Goal: Task Accomplishment & Management: Manage account settings

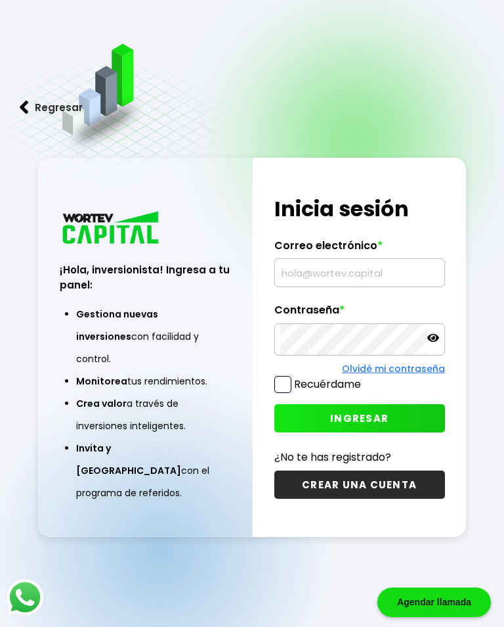
click at [294, 210] on h1 "Inicia sesión" at bounding box center [360, 209] width 171 height 32
click at [343, 278] on input "text" at bounding box center [359, 273] width 159 height 28
type input "[EMAIL_ADDRESS][DOMAIN_NAME]"
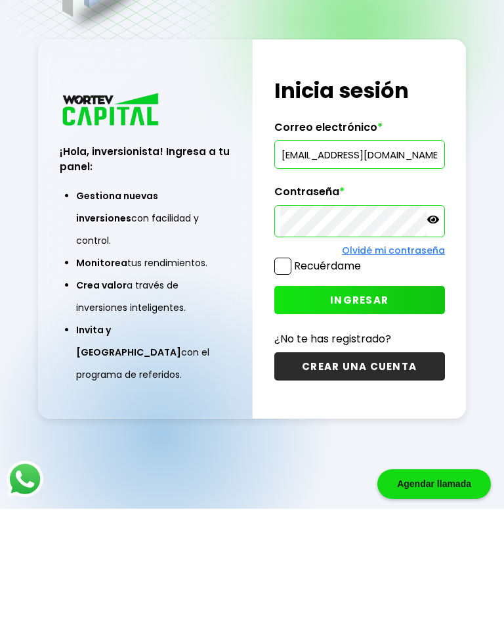
click at [391, 404] on button "INGRESAR" at bounding box center [360, 418] width 171 height 28
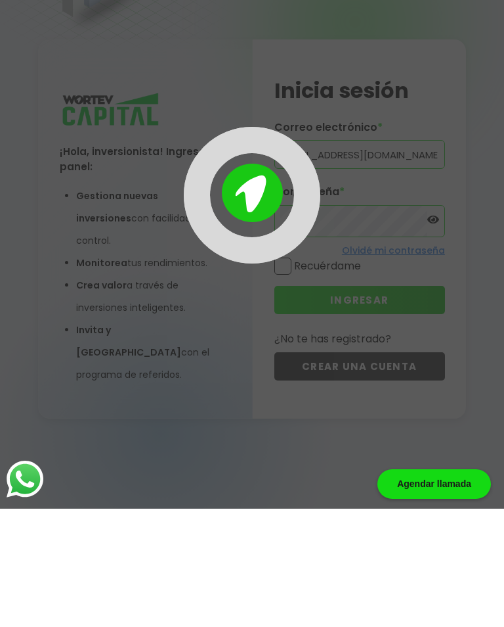
scroll to position [66, 0]
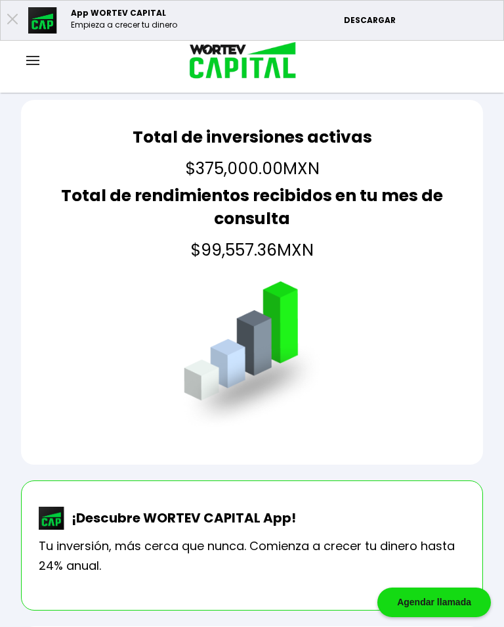
click at [37, 60] on img at bounding box center [32, 60] width 13 height 9
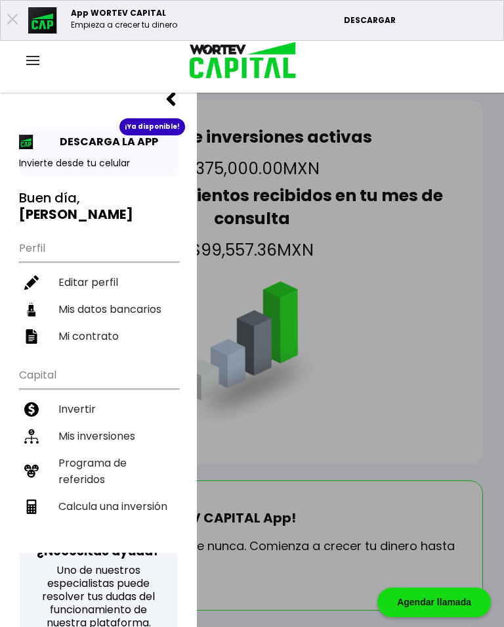
click at [128, 422] on li "Mis inversiones" at bounding box center [99, 435] width 160 height 27
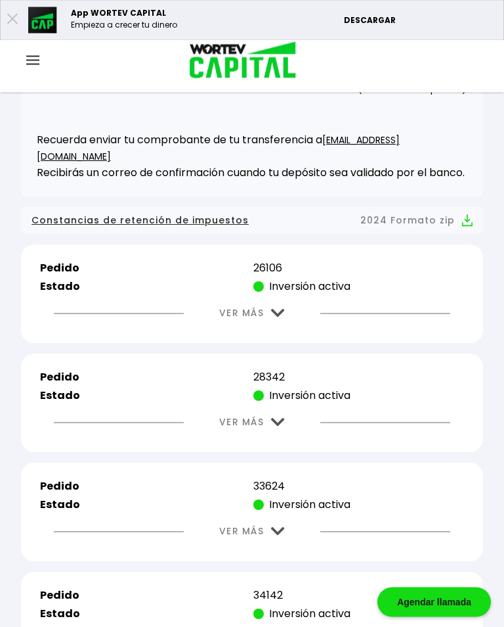
scroll to position [320, 0]
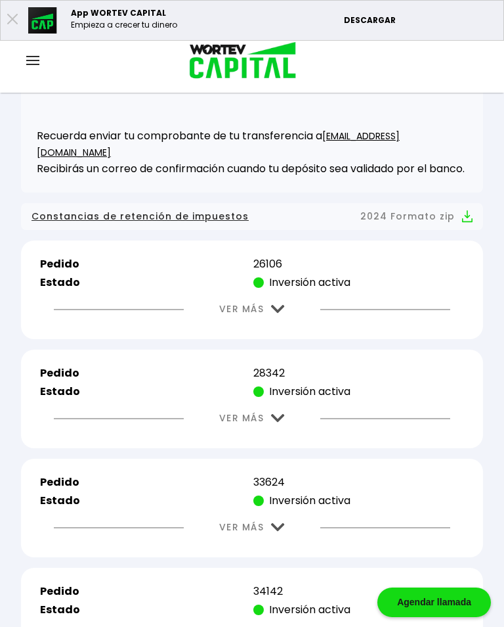
click at [280, 312] on img at bounding box center [278, 309] width 14 height 9
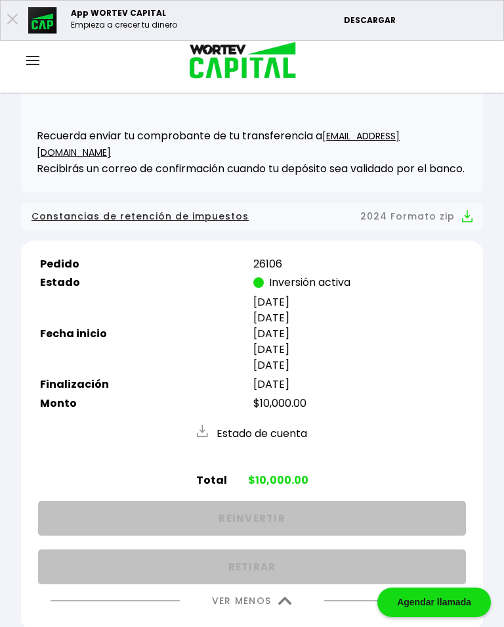
click at [289, 605] on img at bounding box center [285, 600] width 14 height 9
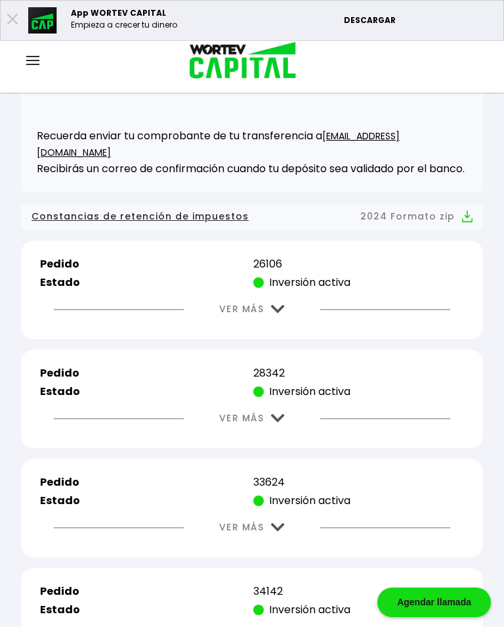
click at [284, 422] on img at bounding box center [278, 418] width 14 height 9
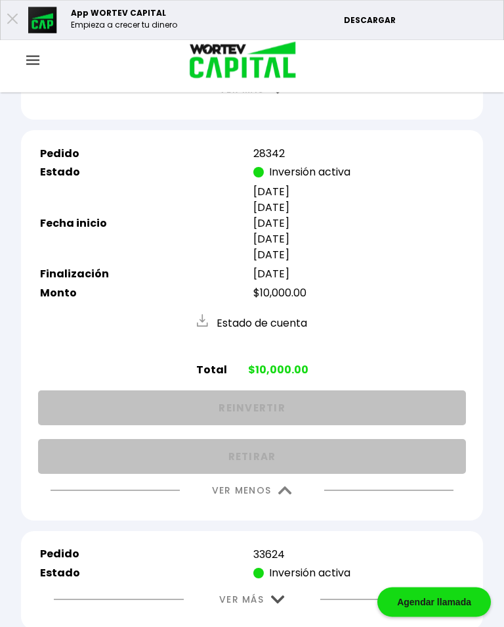
scroll to position [540, 0]
click at [292, 495] on img at bounding box center [285, 490] width 14 height 9
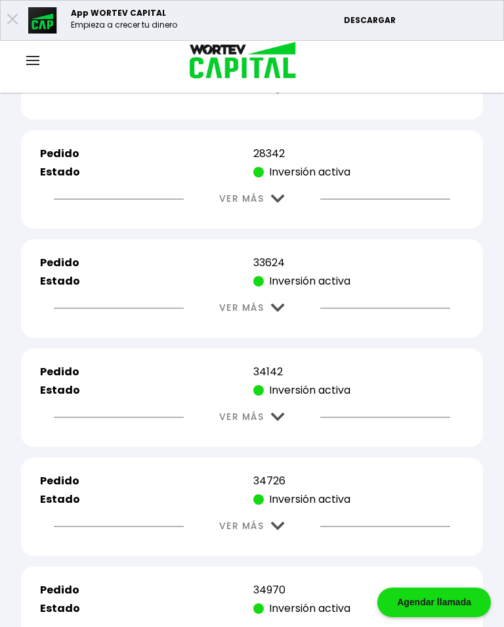
click at [276, 312] on img at bounding box center [278, 307] width 14 height 9
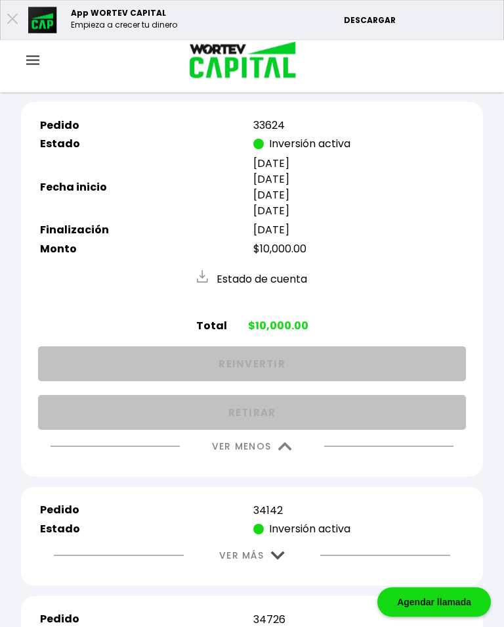
scroll to position [677, 0]
click at [288, 451] on img at bounding box center [285, 446] width 14 height 9
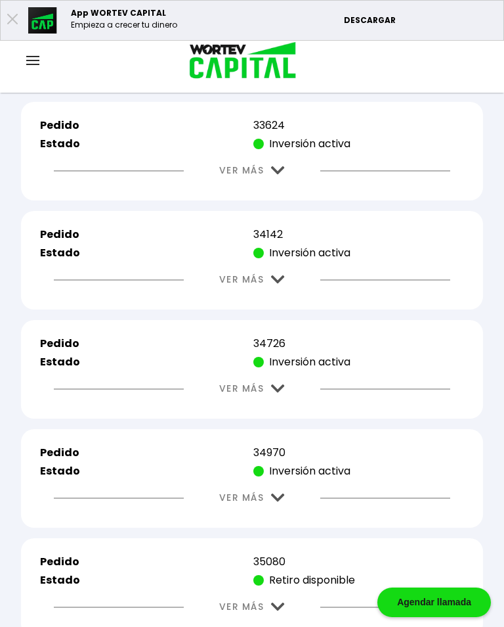
click at [278, 284] on img at bounding box center [278, 279] width 14 height 9
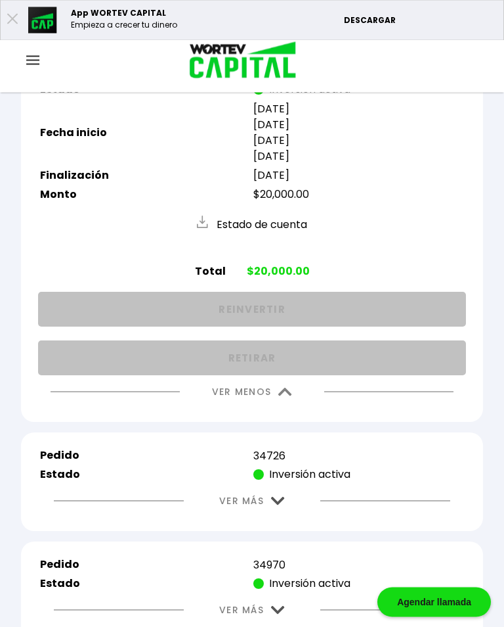
click at [288, 397] on img at bounding box center [285, 392] width 14 height 9
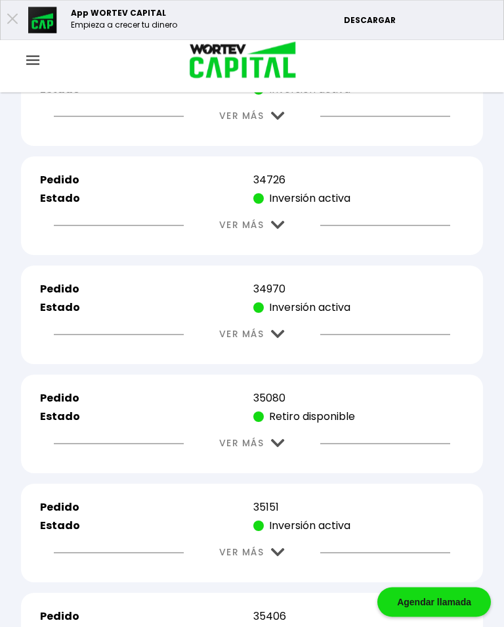
scroll to position [841, 0]
click at [276, 229] on img at bounding box center [278, 225] width 14 height 9
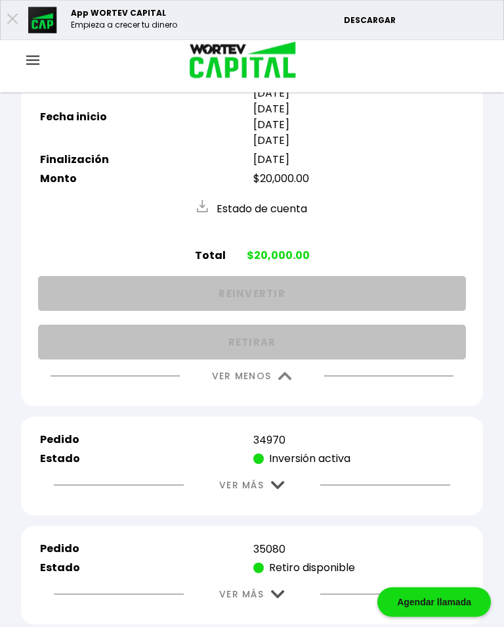
click at [284, 381] on img at bounding box center [285, 376] width 14 height 9
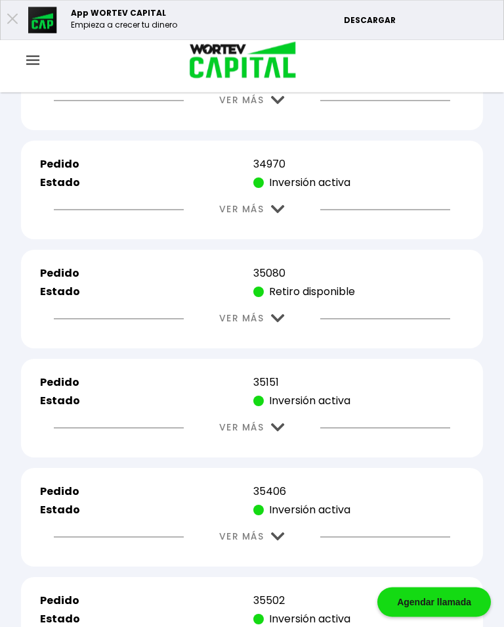
scroll to position [965, 0]
click at [288, 226] on button "VER MÁS" at bounding box center [252, 208] width 105 height 33
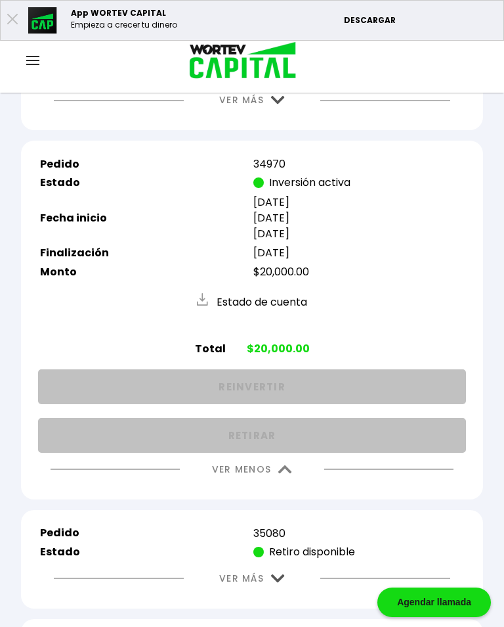
click at [281, 473] on img at bounding box center [285, 469] width 14 height 9
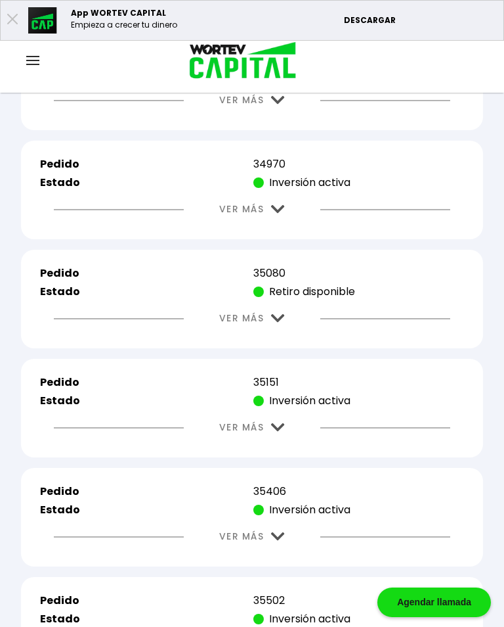
click at [283, 335] on button "VER MÁS" at bounding box center [252, 317] width 105 height 33
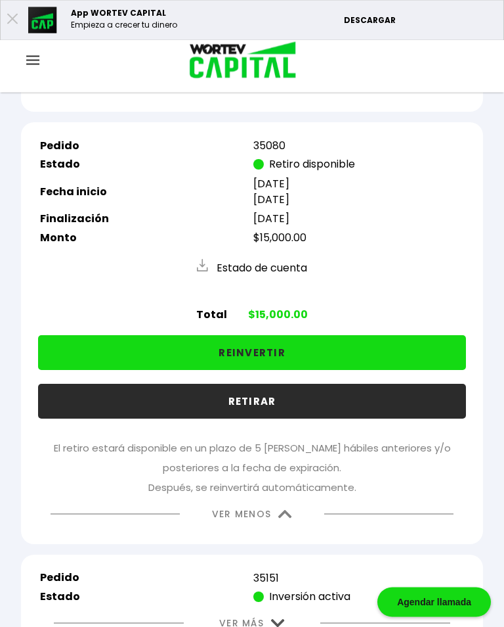
scroll to position [1093, 0]
click at [287, 518] on img at bounding box center [285, 514] width 14 height 9
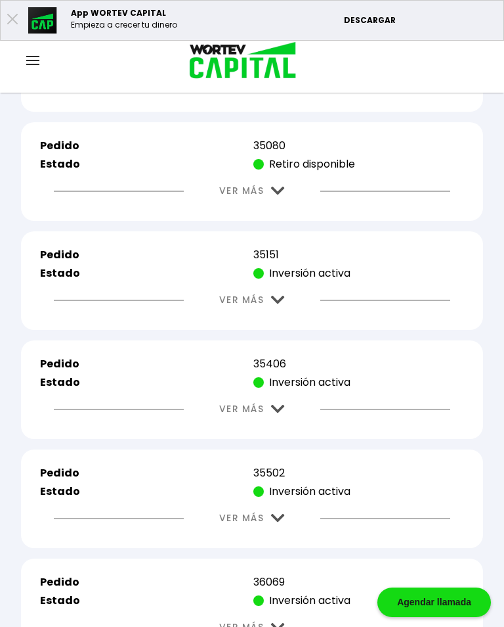
click at [276, 317] on button "VER MÁS" at bounding box center [252, 299] width 105 height 33
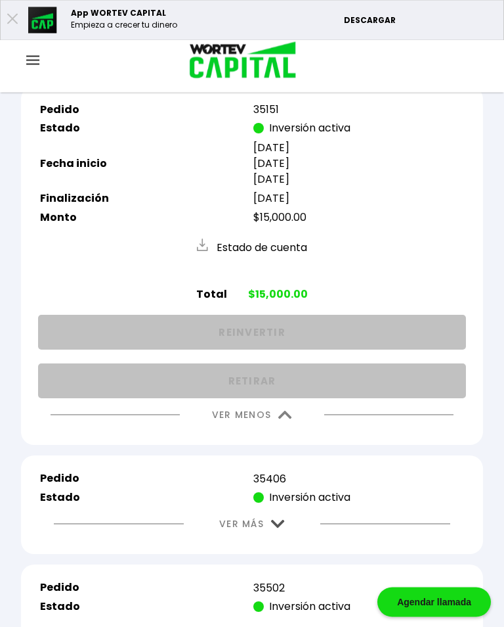
scroll to position [1238, 0]
click at [286, 419] on img at bounding box center [285, 414] width 14 height 9
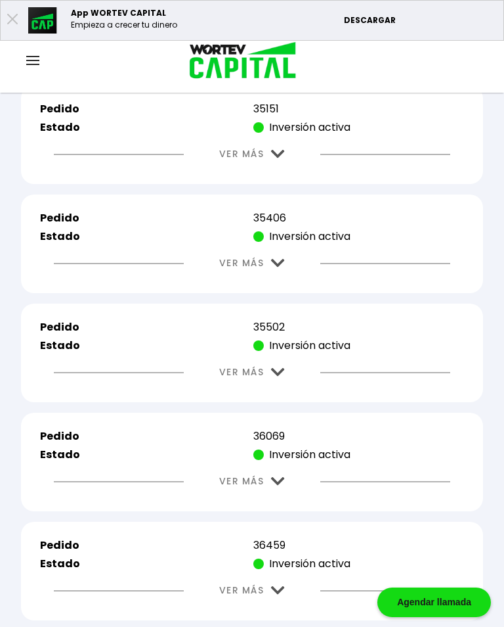
click at [288, 280] on button "VER MÁS" at bounding box center [252, 262] width 105 height 33
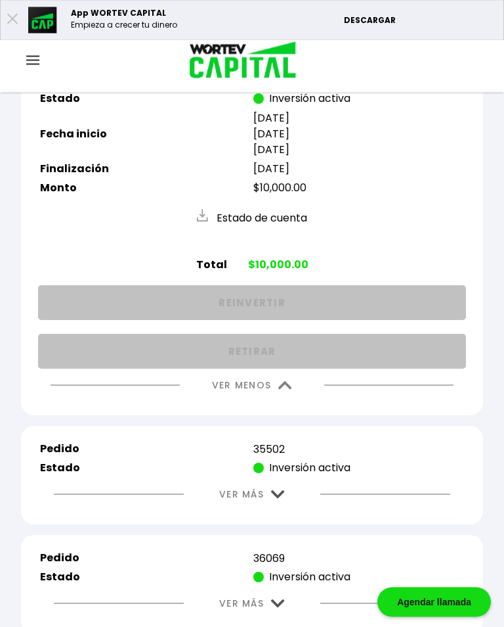
scroll to position [1377, 0]
click at [280, 389] on img at bounding box center [285, 384] width 14 height 9
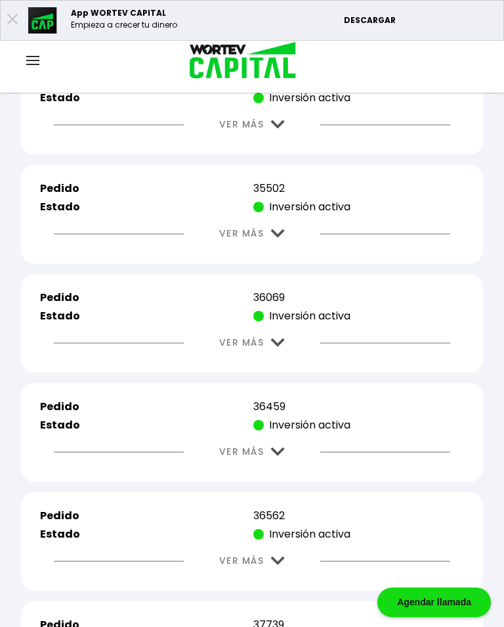
click at [282, 238] on img at bounding box center [278, 233] width 14 height 9
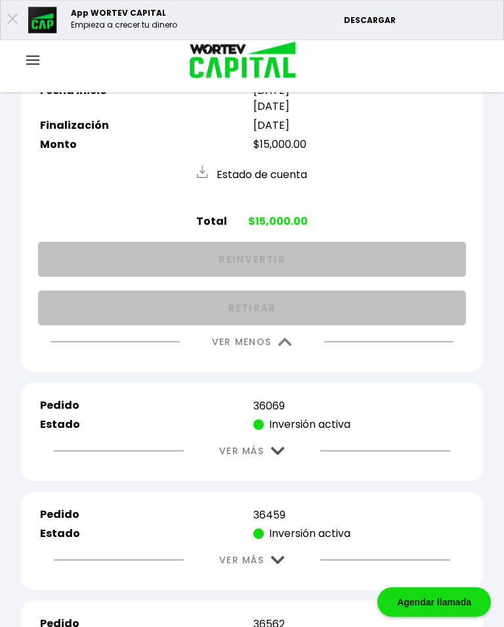
scroll to position [1529, 0]
click at [290, 346] on img at bounding box center [285, 342] width 14 height 9
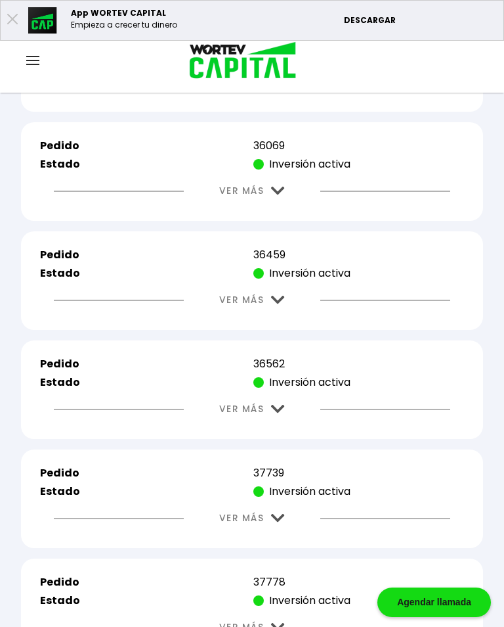
click at [283, 208] on button "VER MÁS" at bounding box center [252, 190] width 105 height 33
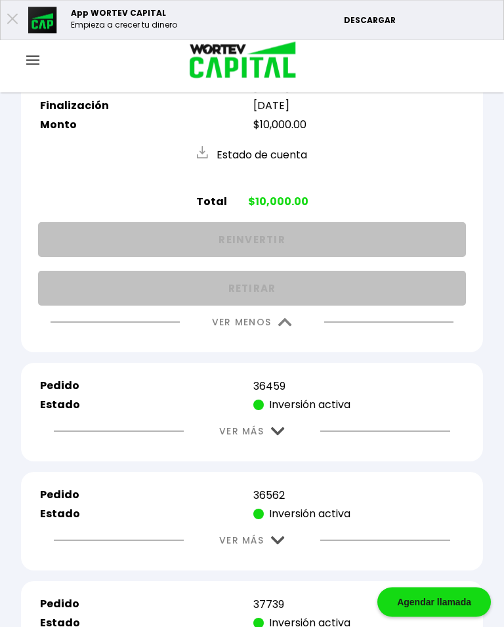
scroll to position [1640, 0]
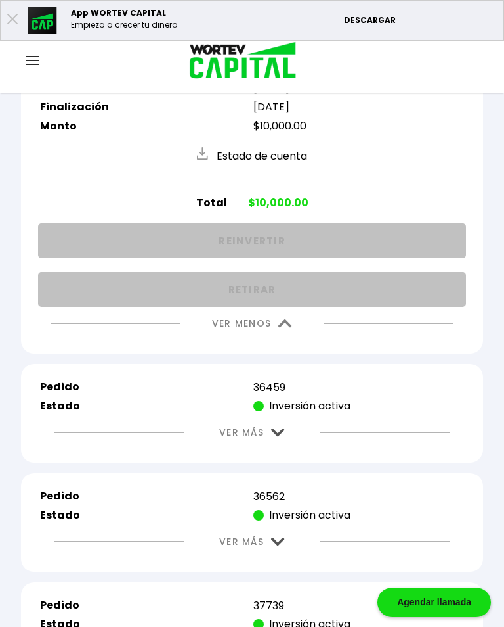
click at [287, 328] on img at bounding box center [285, 323] width 14 height 9
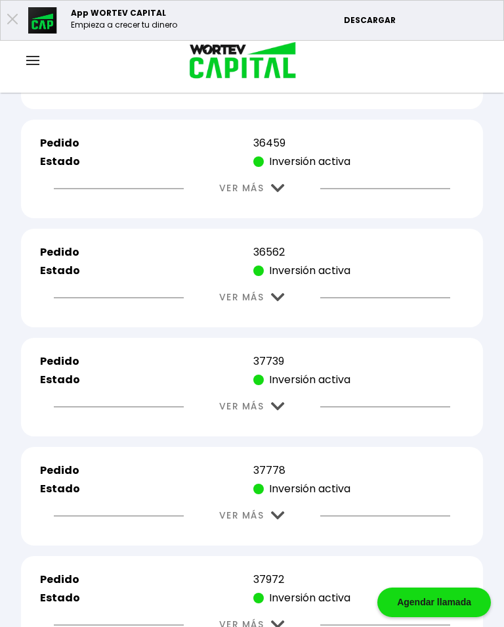
click at [282, 192] on img at bounding box center [278, 188] width 14 height 9
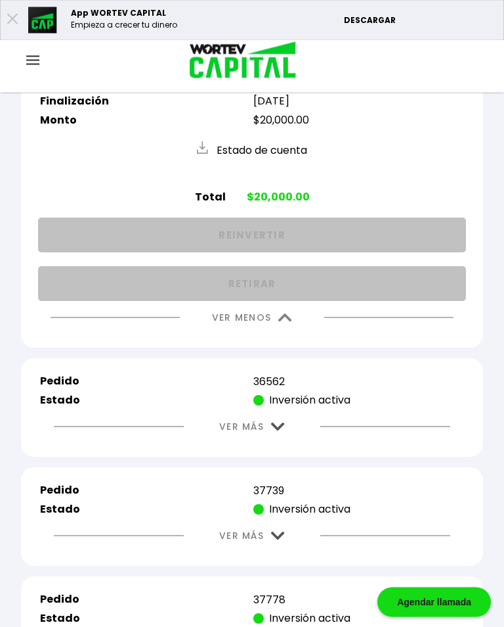
scroll to position [1774, 0]
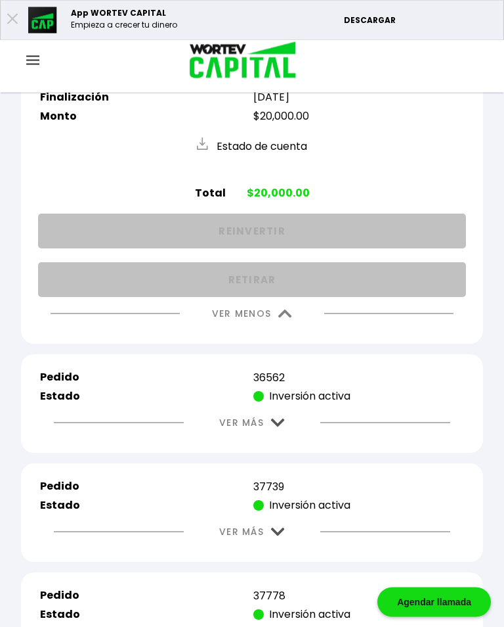
click at [291, 319] on img at bounding box center [285, 314] width 14 height 9
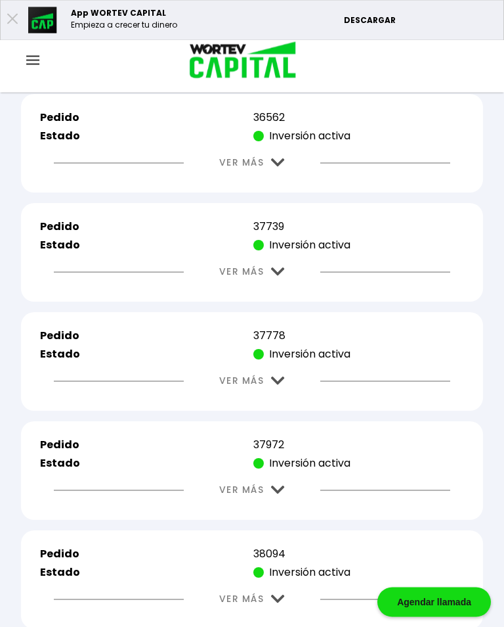
scroll to position [1775, 0]
click at [278, 167] on img at bounding box center [278, 162] width 14 height 9
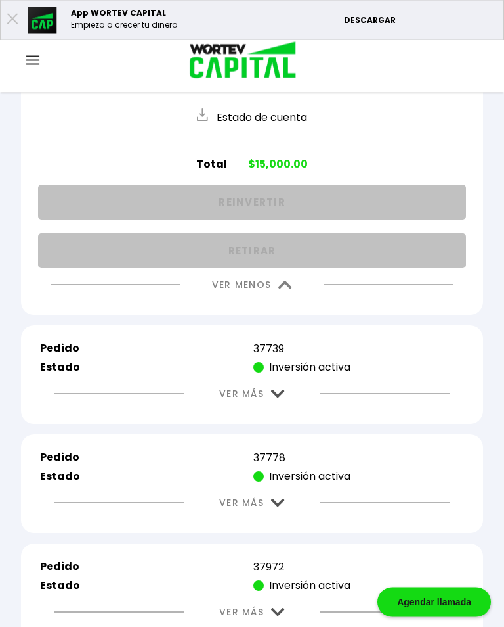
scroll to position [1913, 0]
click at [283, 289] on img at bounding box center [285, 284] width 14 height 9
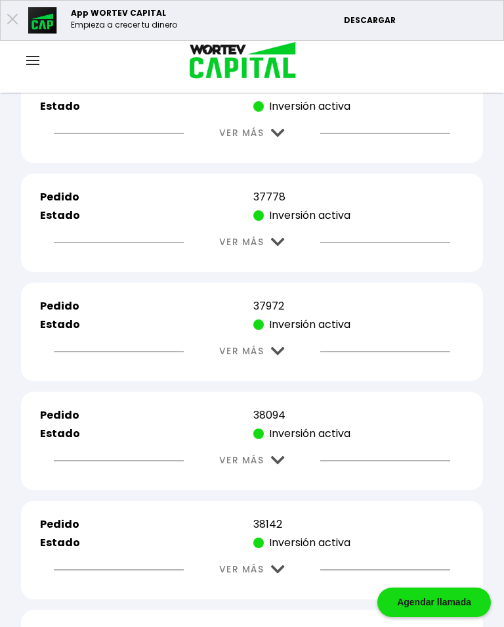
click at [282, 137] on img at bounding box center [278, 133] width 14 height 9
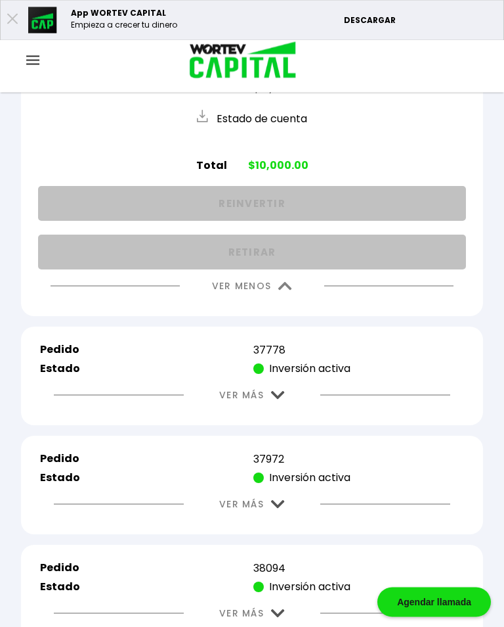
click at [289, 291] on img at bounding box center [285, 286] width 14 height 9
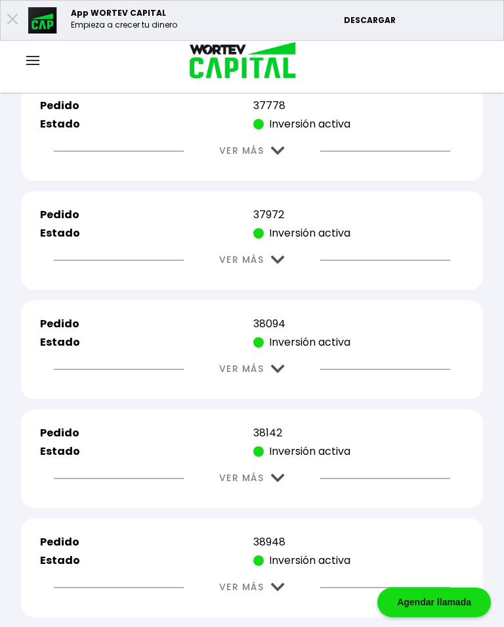
click at [283, 155] on img at bounding box center [278, 150] width 14 height 9
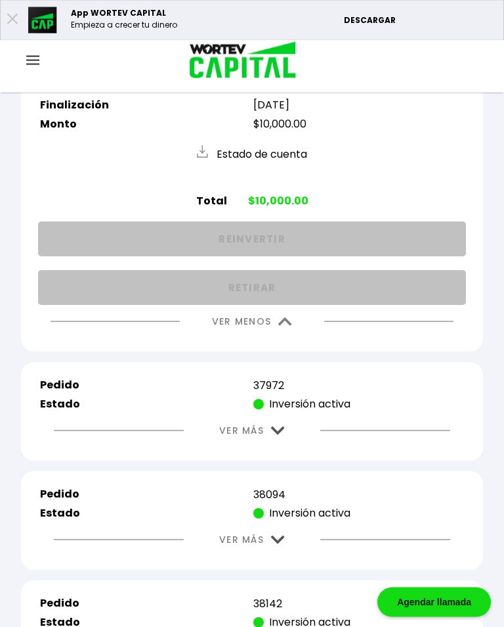
scroll to position [2096, 0]
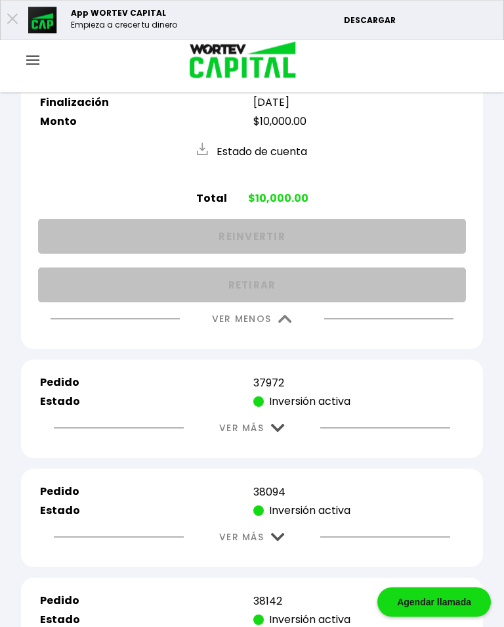
click at [285, 324] on img at bounding box center [285, 319] width 14 height 9
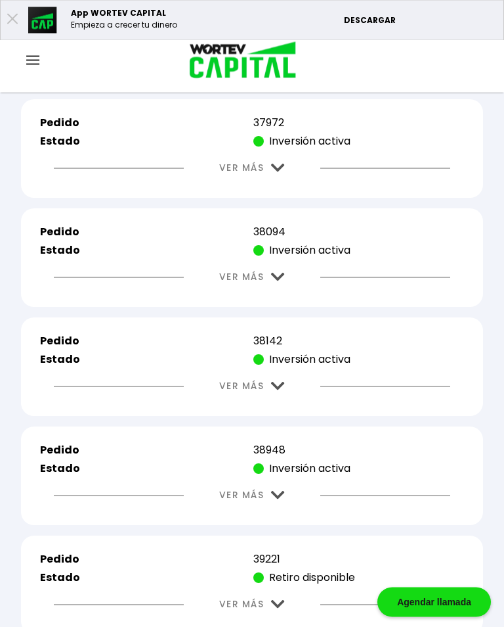
scroll to position [2097, 0]
click at [275, 172] on img at bounding box center [278, 168] width 14 height 9
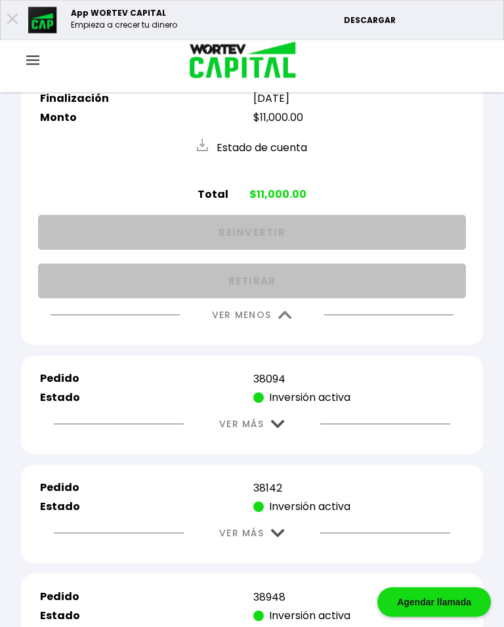
click at [279, 320] on img at bounding box center [285, 315] width 14 height 9
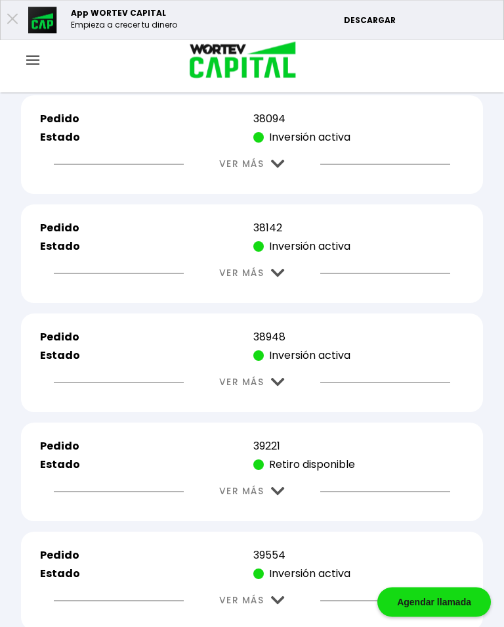
scroll to position [2210, 0]
click at [282, 168] on img at bounding box center [278, 164] width 14 height 9
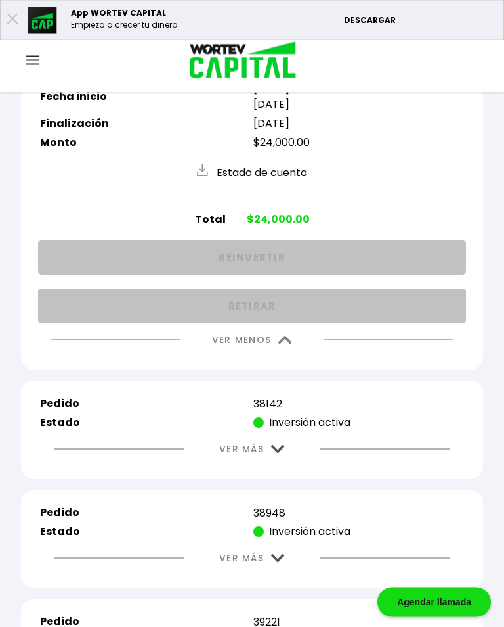
scroll to position [2278, 0]
click at [283, 357] on button "VER MENOS" at bounding box center [252, 339] width 120 height 33
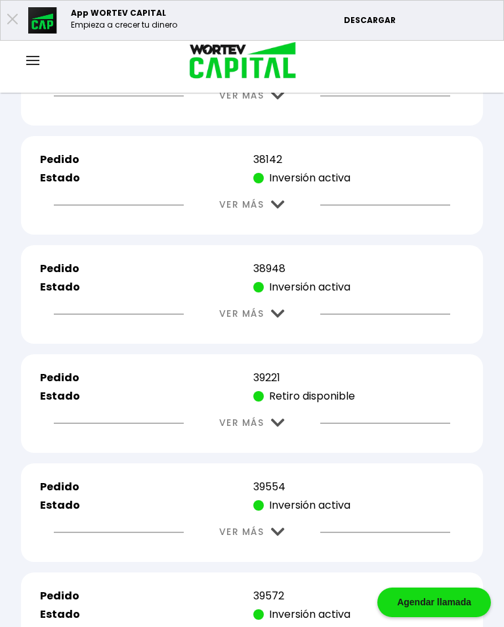
click at [276, 209] on img at bounding box center [278, 204] width 14 height 9
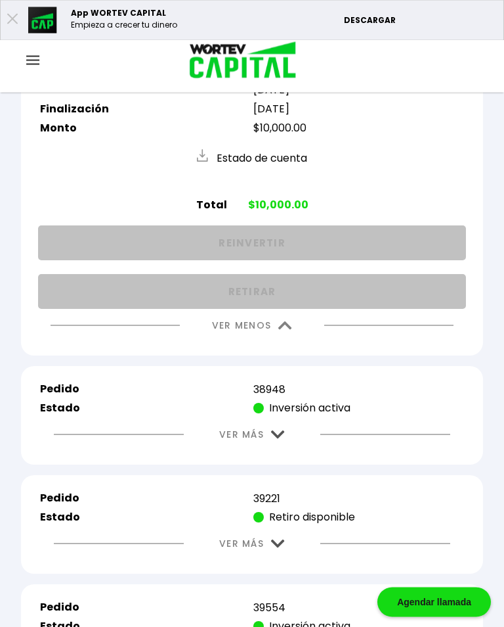
click at [286, 330] on img at bounding box center [285, 326] width 14 height 9
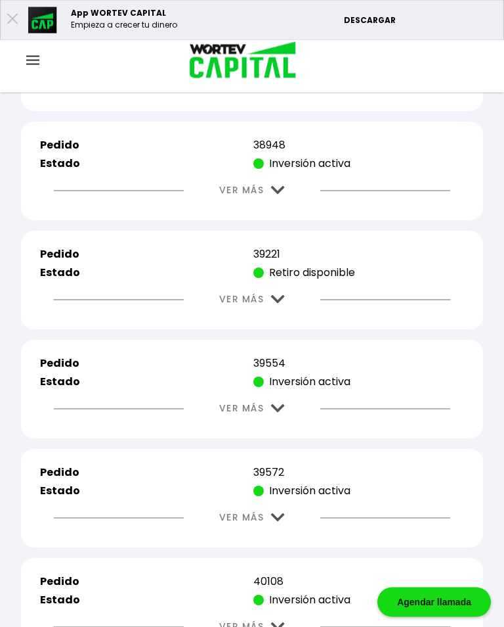
scroll to position [2402, 0]
click at [288, 207] on button "VER MÁS" at bounding box center [252, 189] width 105 height 33
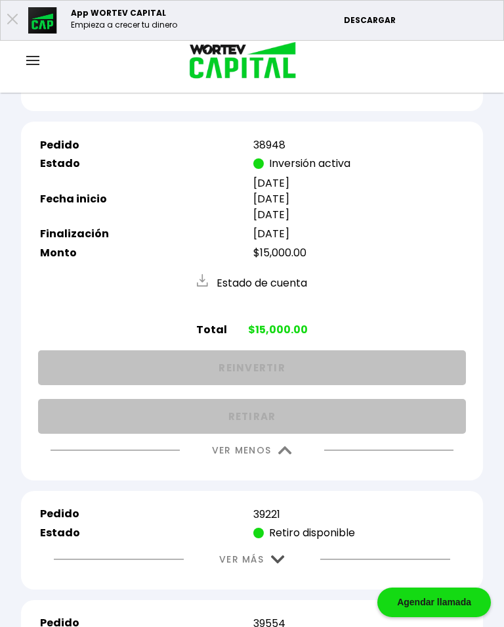
click at [285, 454] on img at bounding box center [285, 450] width 14 height 9
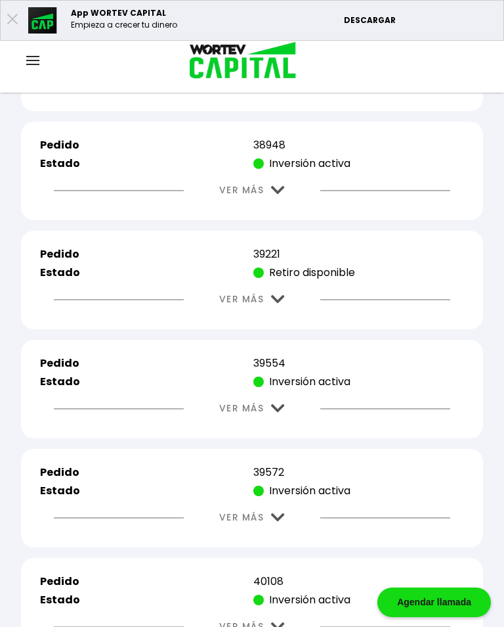
click at [286, 316] on button "VER MÁS" at bounding box center [252, 298] width 105 height 33
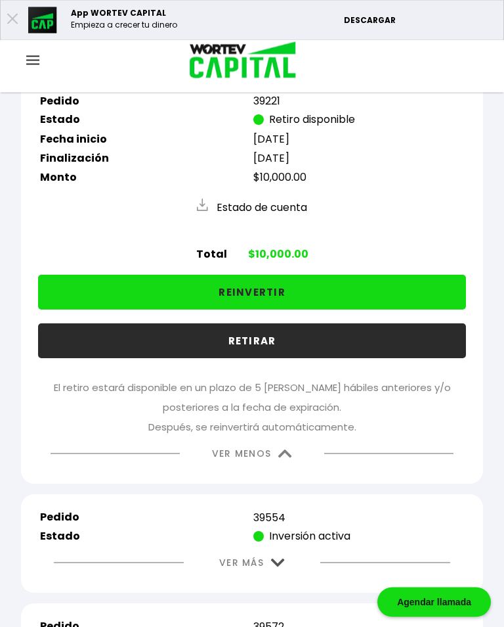
scroll to position [2556, 0]
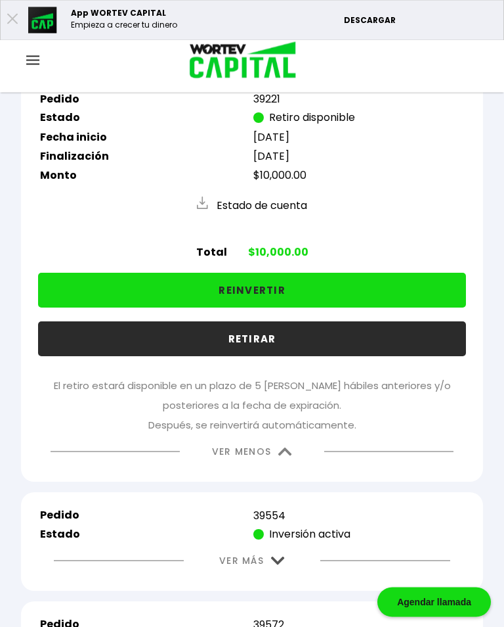
click at [339, 308] on button "REINVERTIR" at bounding box center [252, 290] width 428 height 35
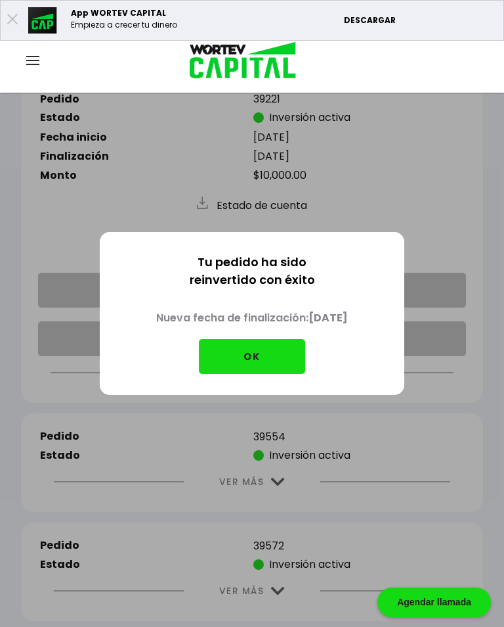
click at [255, 361] on button "OK" at bounding box center [252, 356] width 106 height 35
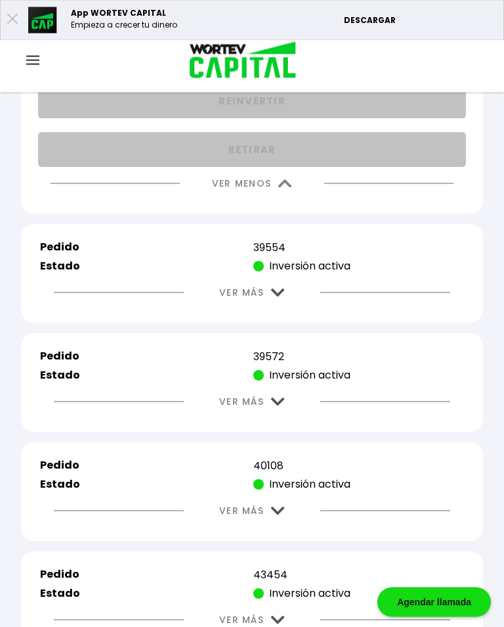
scroll to position [2746, 0]
click at [284, 187] on img at bounding box center [285, 183] width 14 height 9
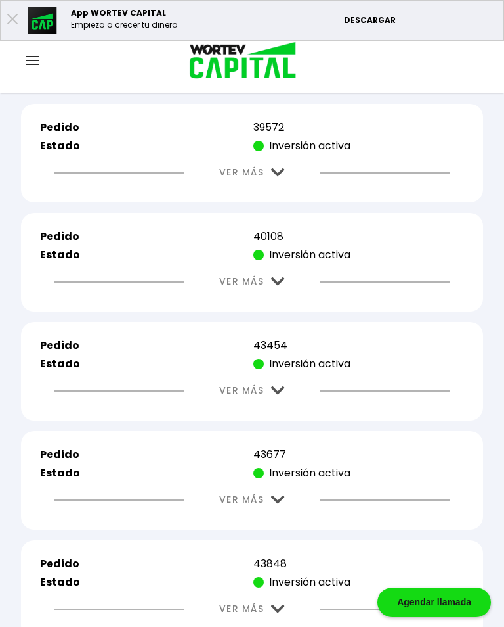
click at [273, 68] on img at bounding box center [278, 63] width 14 height 9
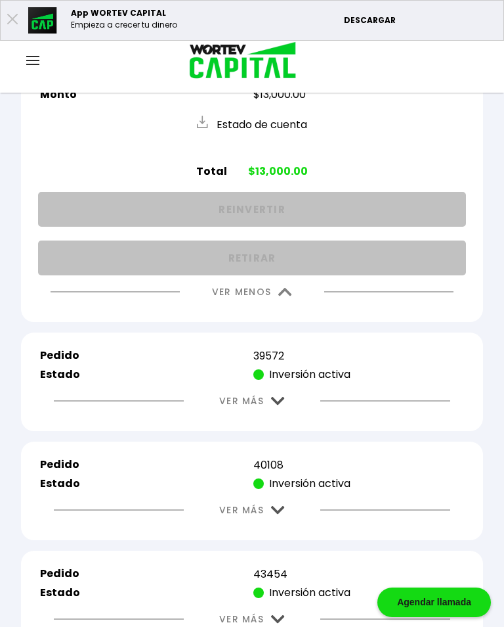
click at [288, 296] on img at bounding box center [285, 292] width 14 height 9
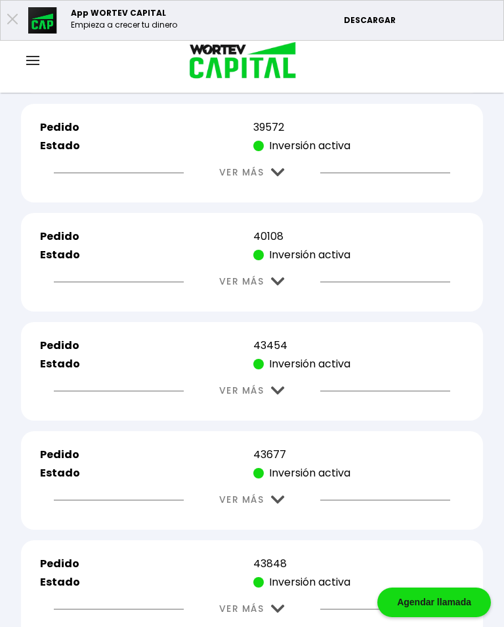
click at [284, 189] on button "VER MÁS" at bounding box center [252, 172] width 105 height 33
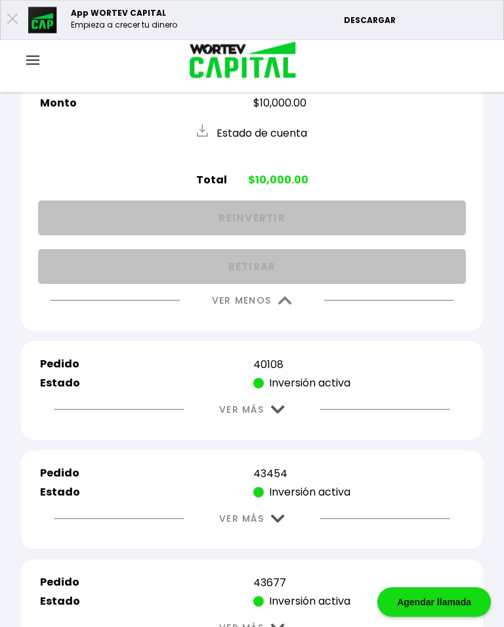
scroll to position [2851, 0]
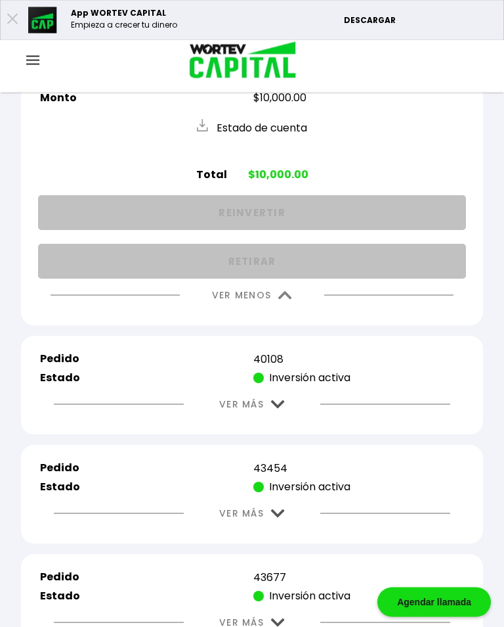
click at [286, 300] on img at bounding box center [285, 296] width 14 height 9
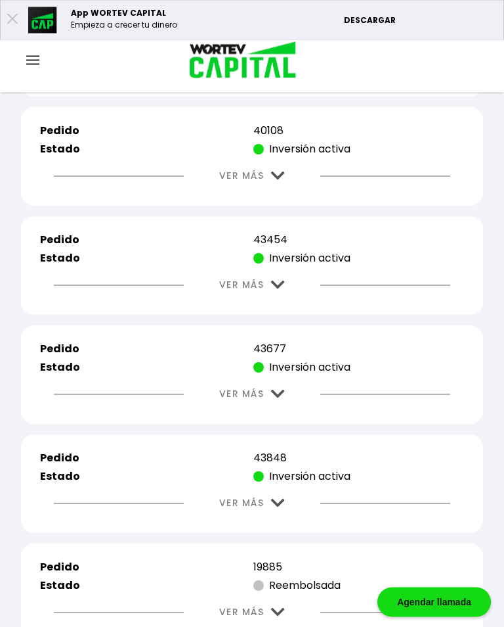
scroll to position [2852, 0]
click at [284, 180] on img at bounding box center [278, 175] width 14 height 9
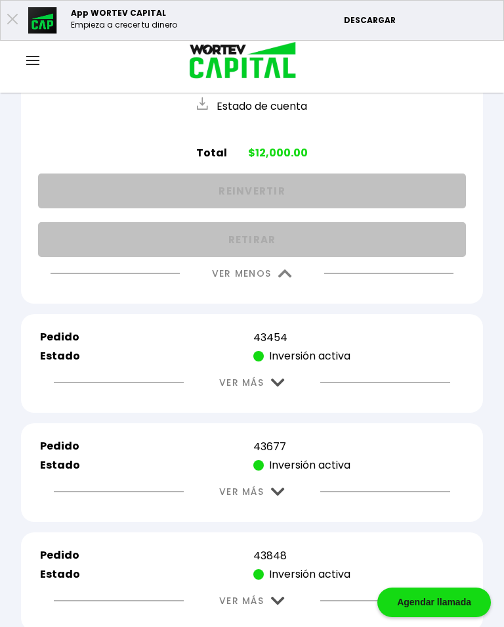
scroll to position [2985, 0]
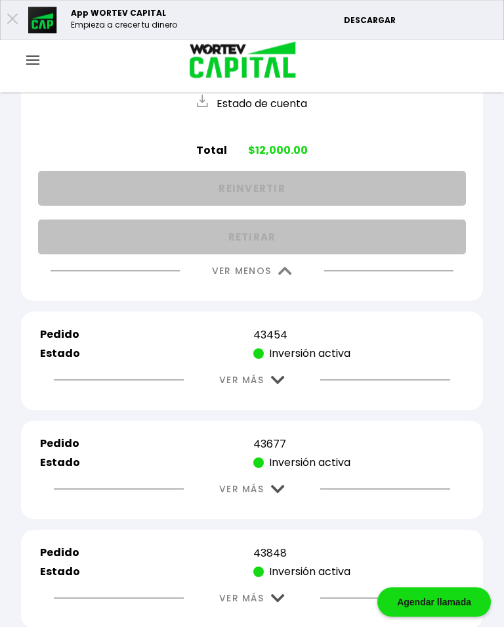
click at [286, 276] on img at bounding box center [285, 271] width 14 height 9
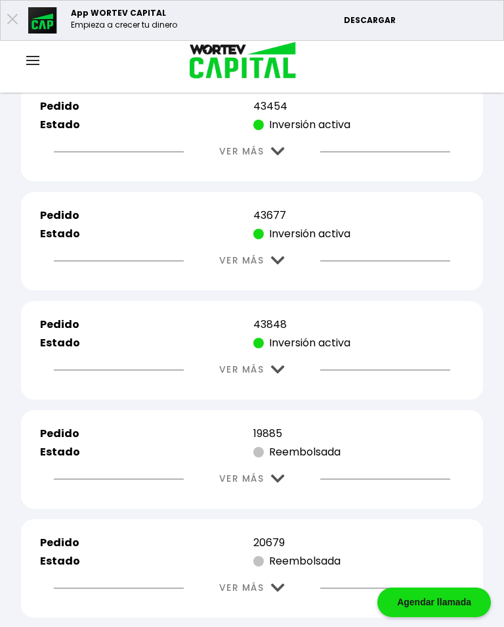
click at [282, 156] on img at bounding box center [278, 151] width 14 height 9
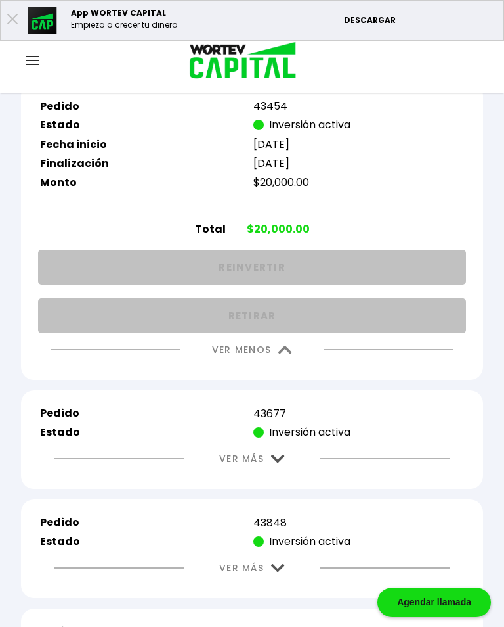
click at [288, 354] on img at bounding box center [285, 349] width 14 height 9
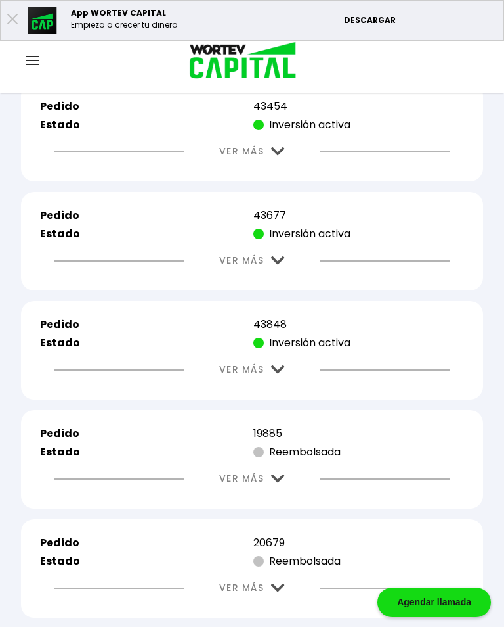
click at [284, 265] on img at bounding box center [278, 260] width 14 height 9
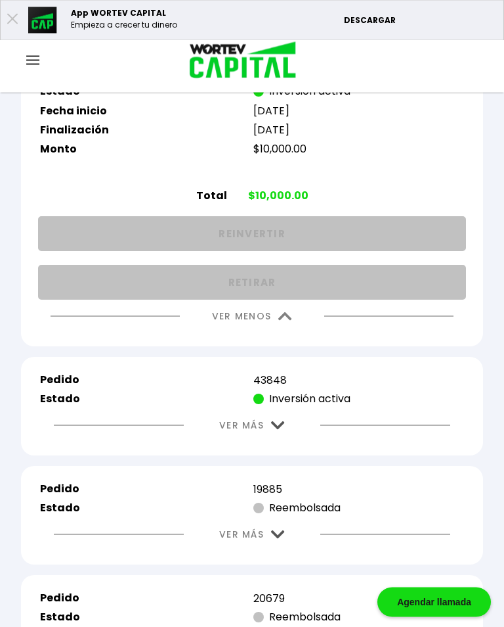
scroll to position [3127, 0]
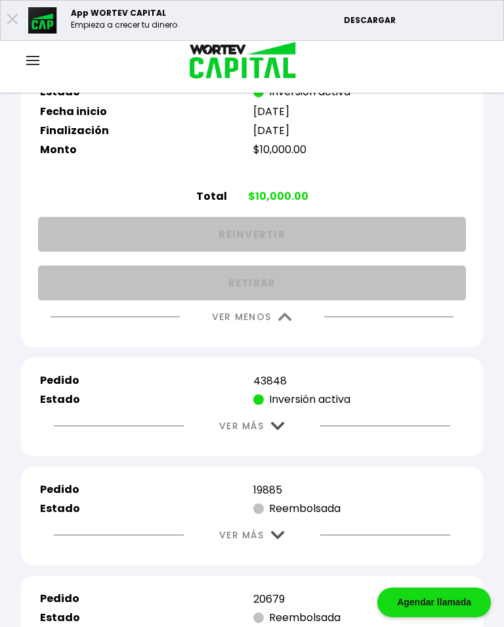
click at [282, 321] on img at bounding box center [285, 317] width 14 height 9
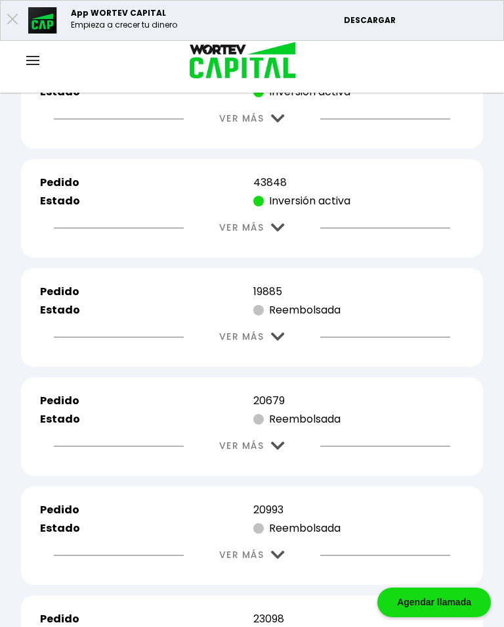
click at [279, 232] on img at bounding box center [278, 227] width 14 height 9
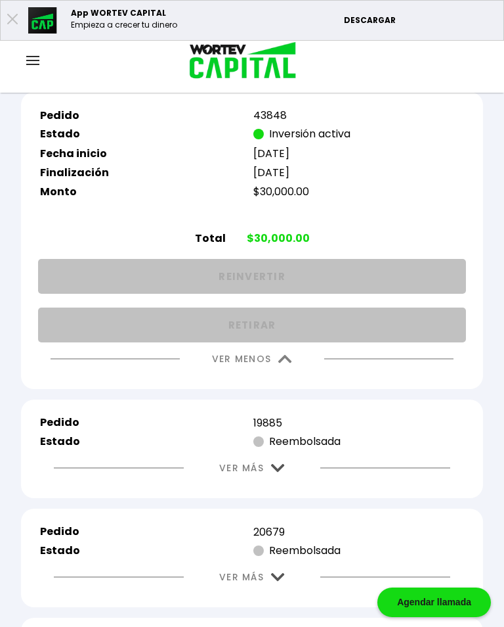
scroll to position [3203, 0]
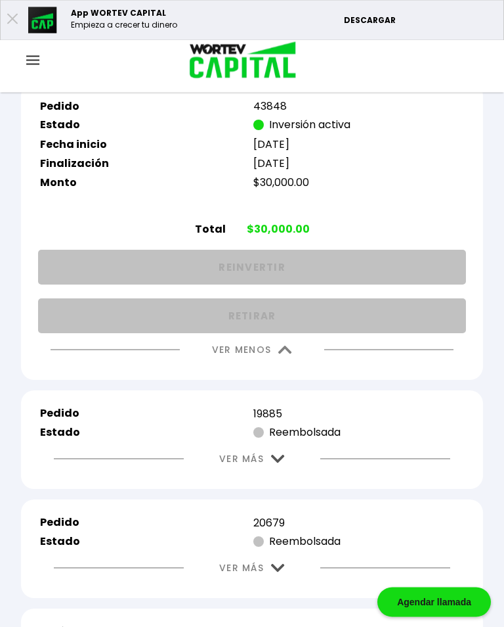
click at [291, 355] on img at bounding box center [285, 350] width 14 height 9
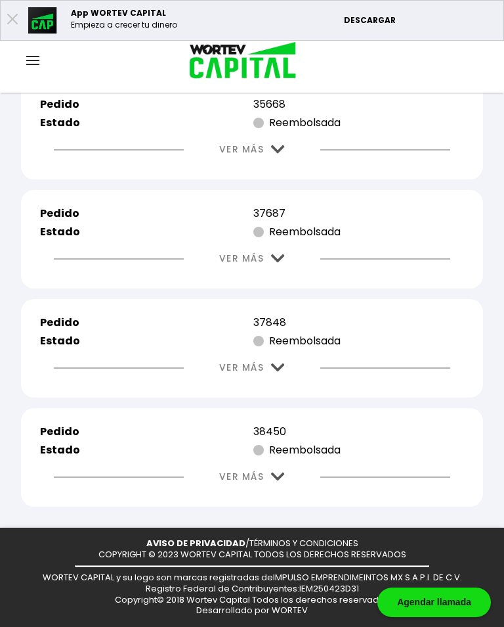
scroll to position [5417, 0]
